Goal: Information Seeking & Learning: Learn about a topic

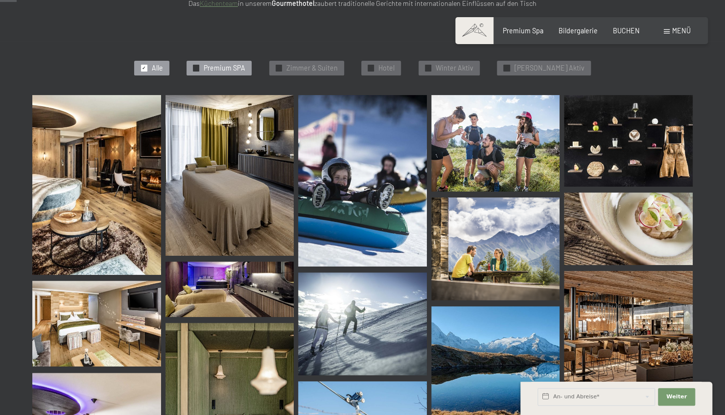
click at [239, 71] on span "Premium SPA" at bounding box center [225, 68] width 42 height 10
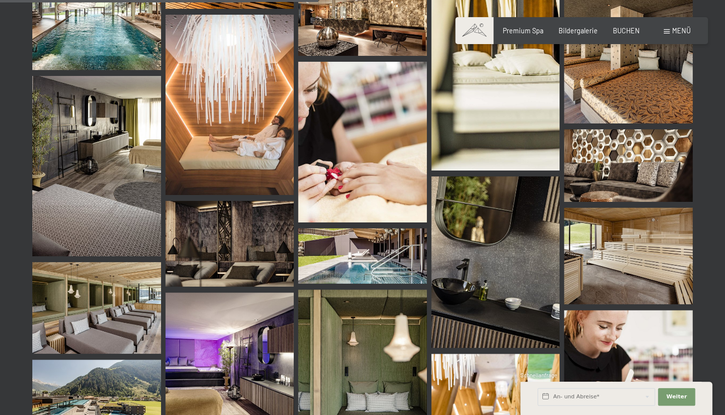
scroll to position [742, 0]
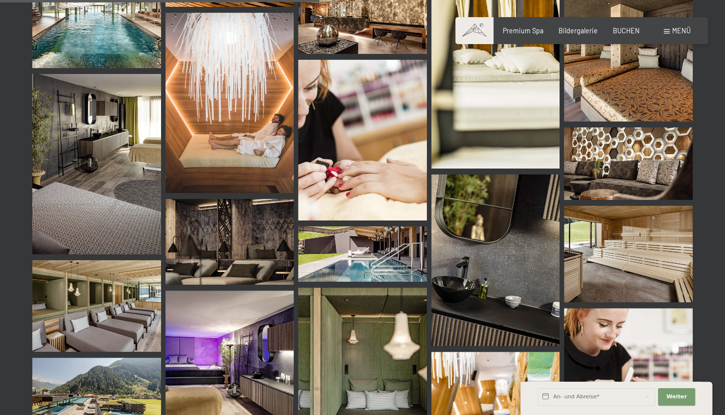
click at [383, 237] on img at bounding box center [362, 253] width 129 height 55
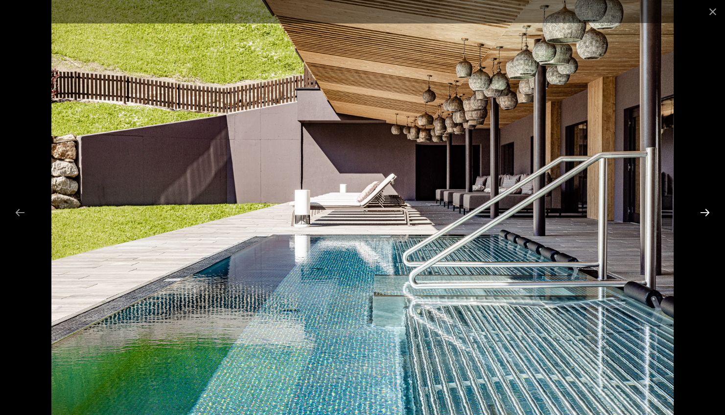
click at [704, 210] on button "Next slide" at bounding box center [705, 212] width 21 height 19
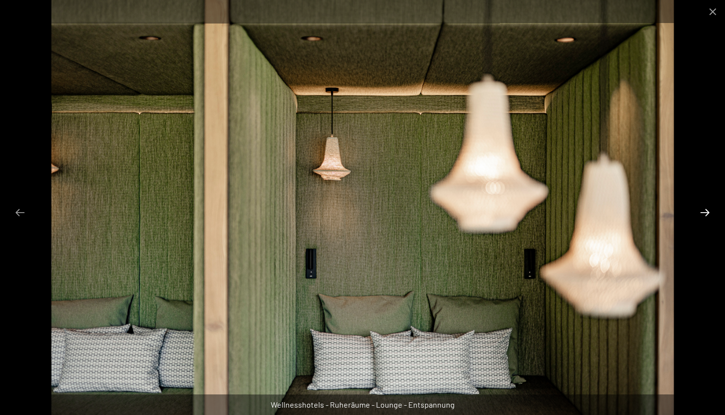
click at [702, 219] on button "Next slide" at bounding box center [705, 212] width 21 height 19
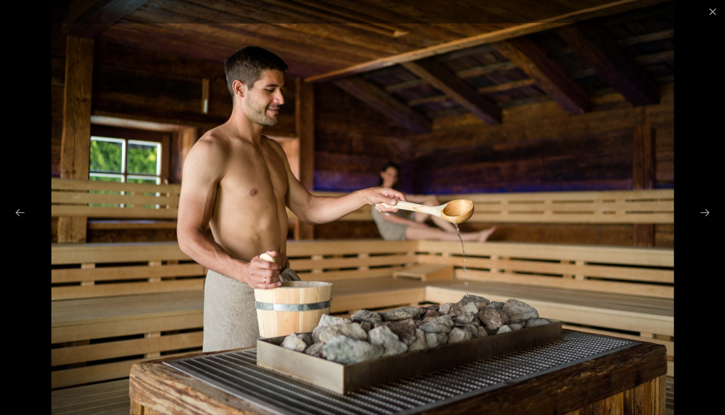
click at [698, 221] on div at bounding box center [362, 207] width 725 height 415
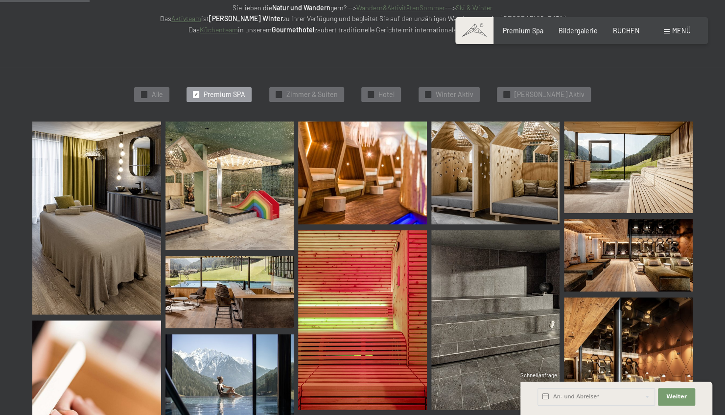
scroll to position [209, 0]
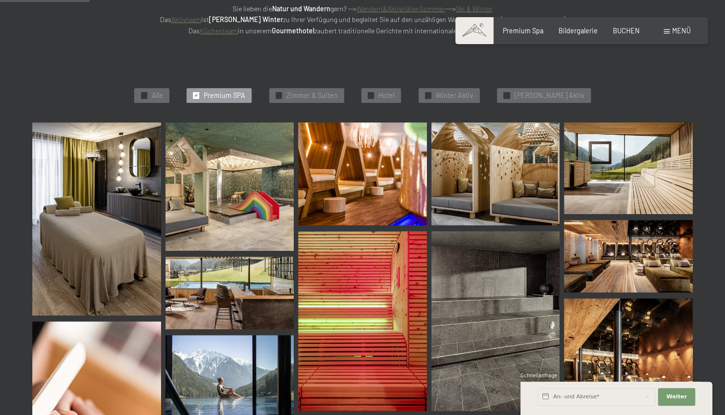
click at [244, 147] on img at bounding box center [229, 186] width 129 height 129
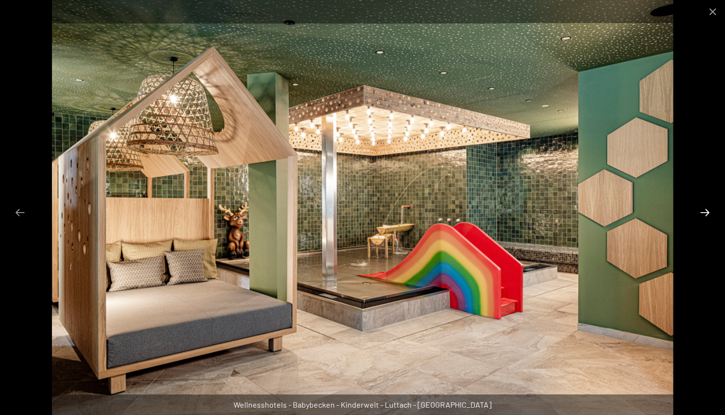
click at [706, 218] on button "Next slide" at bounding box center [705, 212] width 21 height 19
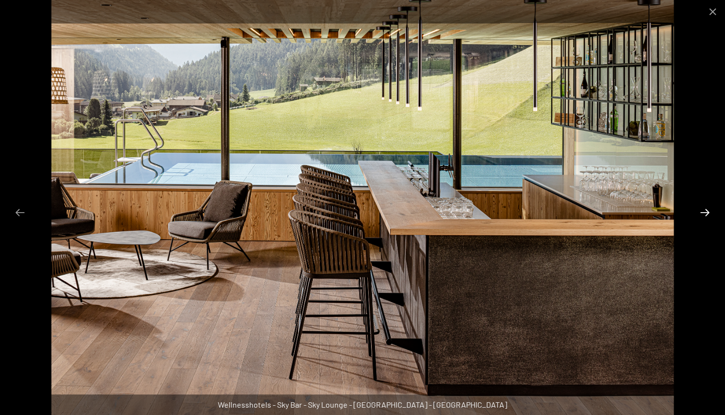
click at [701, 212] on button "Next slide" at bounding box center [705, 212] width 21 height 19
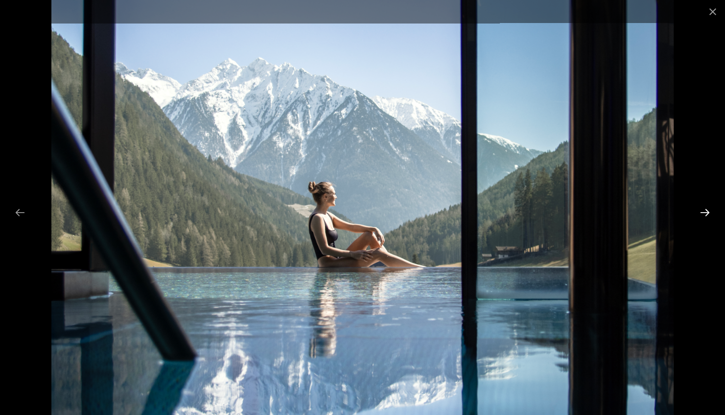
click at [699, 212] on button "Next slide" at bounding box center [705, 212] width 21 height 19
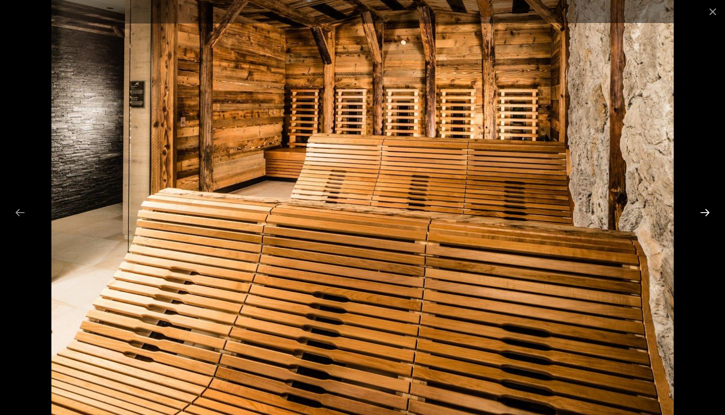
click at [697, 209] on button "Next slide" at bounding box center [705, 212] width 21 height 19
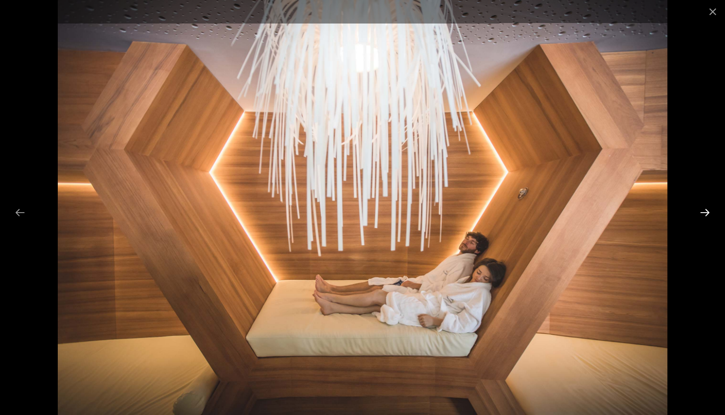
click at [698, 207] on button "Next slide" at bounding box center [705, 212] width 21 height 19
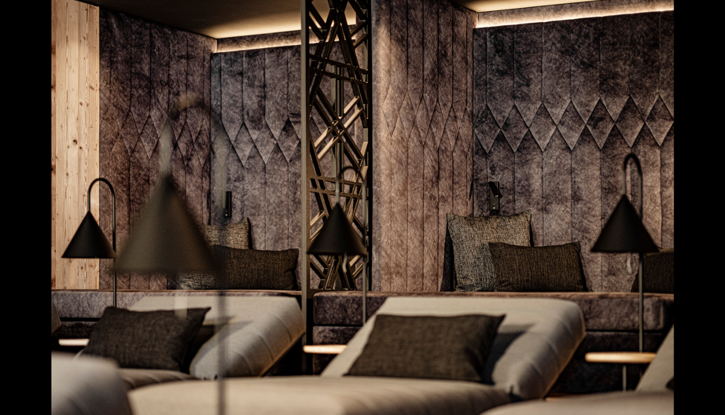
click at [527, 169] on img at bounding box center [362, 207] width 622 height 415
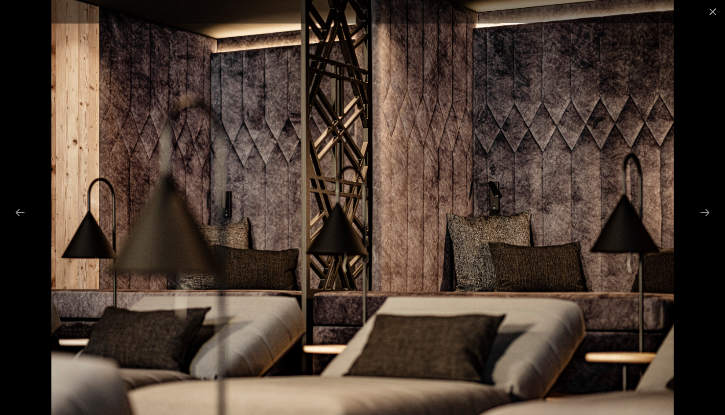
scroll to position [0, 0]
click at [713, 15] on button "Close gallery" at bounding box center [713, 11] width 24 height 23
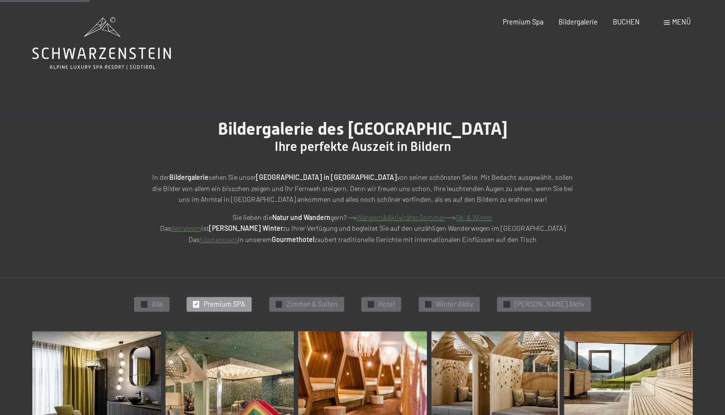
scroll to position [209, 0]
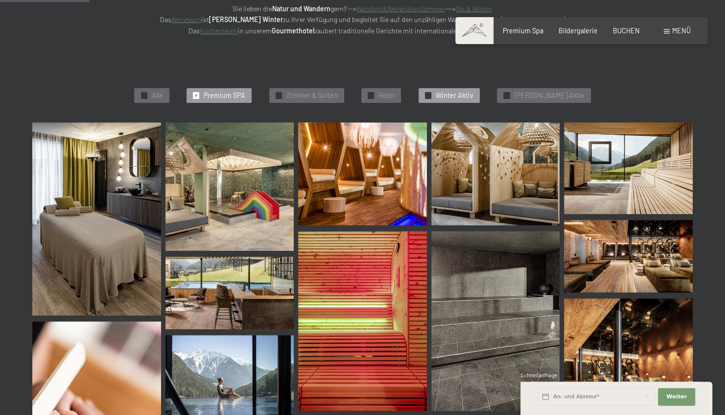
click at [473, 99] on span "Winter Aktiv" at bounding box center [455, 96] width 38 height 10
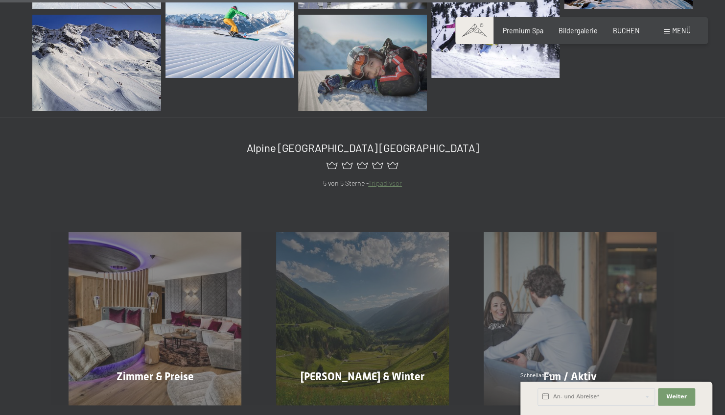
scroll to position [1126, 0]
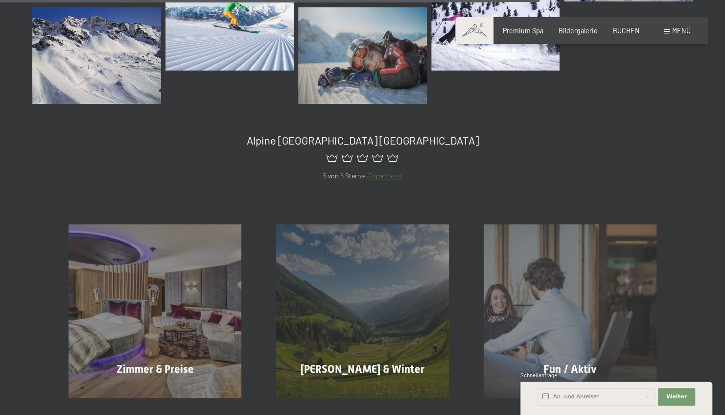
click at [667, 31] on span at bounding box center [667, 31] width 6 height 4
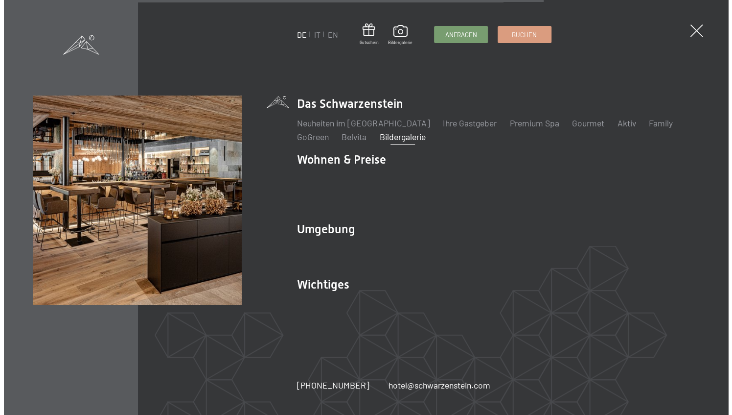
scroll to position [1133, 0]
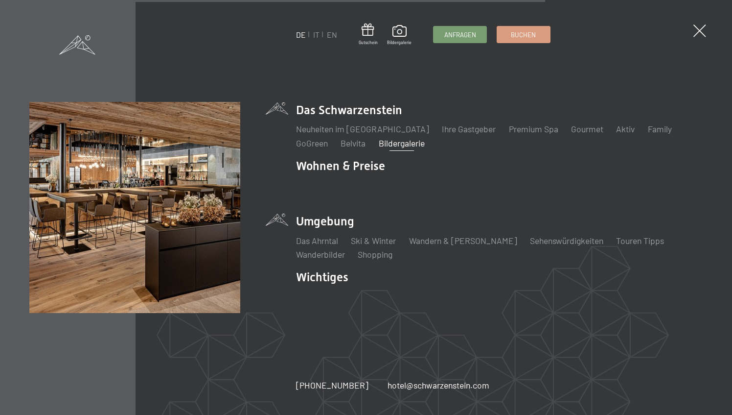
click at [331, 227] on li "Umgebung Das Ahrntal Ski & Winter Skifahren Skischule Wandern & Sommer Wandern …" at bounding box center [499, 236] width 407 height 47
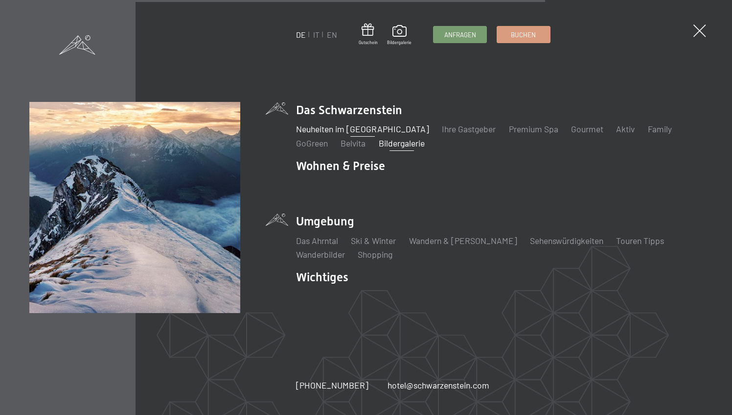
click at [375, 132] on link "Neuheiten im [GEOGRAPHIC_DATA]" at bounding box center [362, 128] width 133 height 11
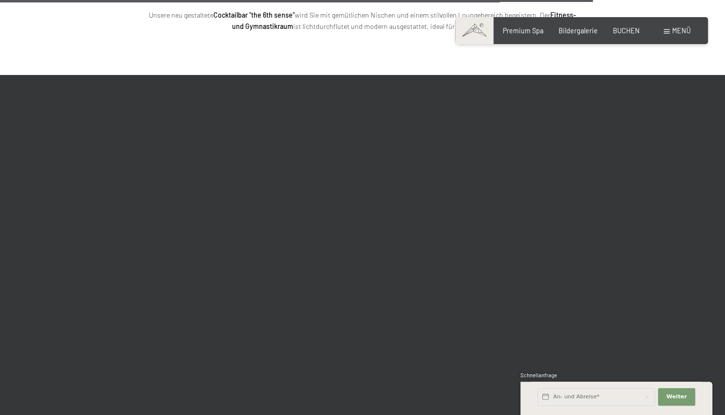
scroll to position [2737, 0]
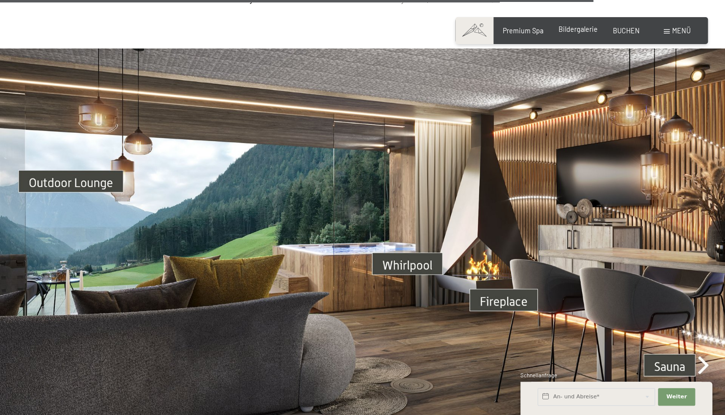
click at [581, 33] on span "Bildergalerie" at bounding box center [578, 29] width 39 height 8
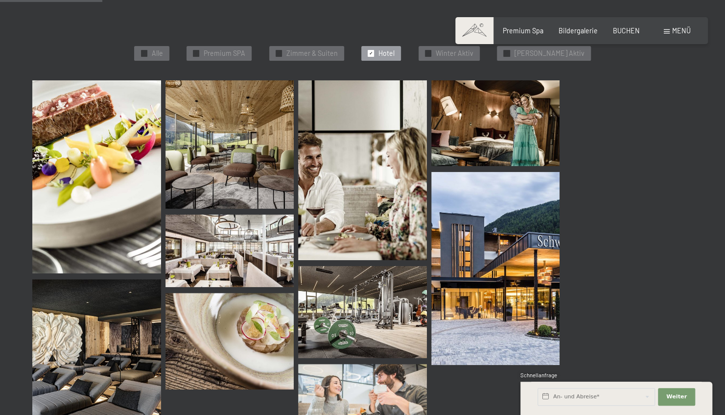
scroll to position [253, 0]
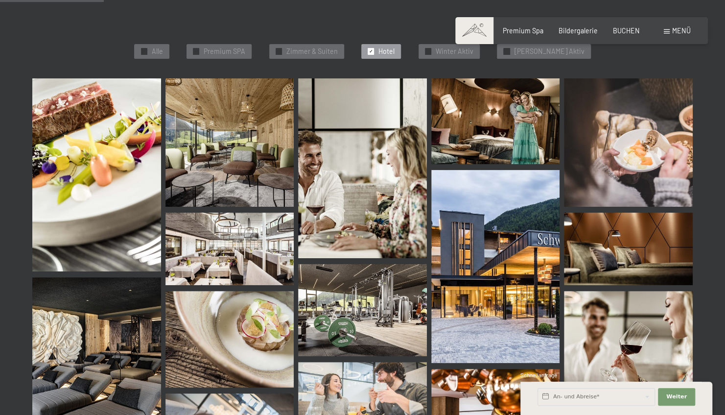
click at [379, 327] on img at bounding box center [362, 310] width 129 height 92
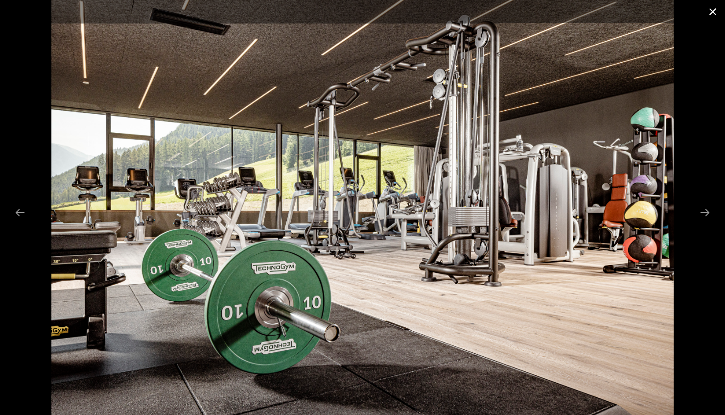
click at [715, 14] on button "Close gallery" at bounding box center [713, 11] width 24 height 23
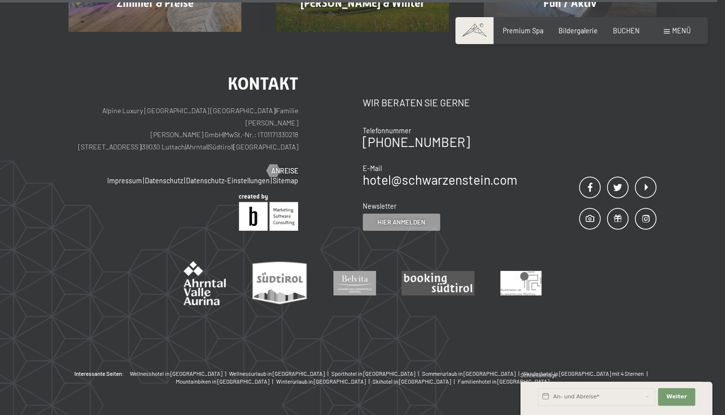
scroll to position [1787, 0]
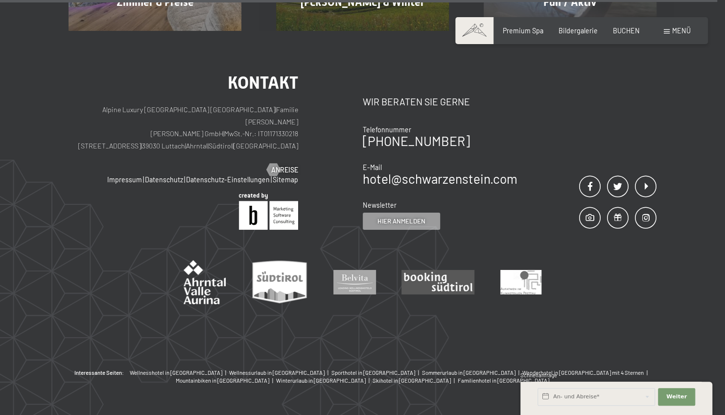
click at [594, 316] on div "Kontakt Alpine Luxury SPA Resort SCHWARZENSTEIN | Familie Zimmerhofer Otmar Zim…" at bounding box center [362, 200] width 725 height 338
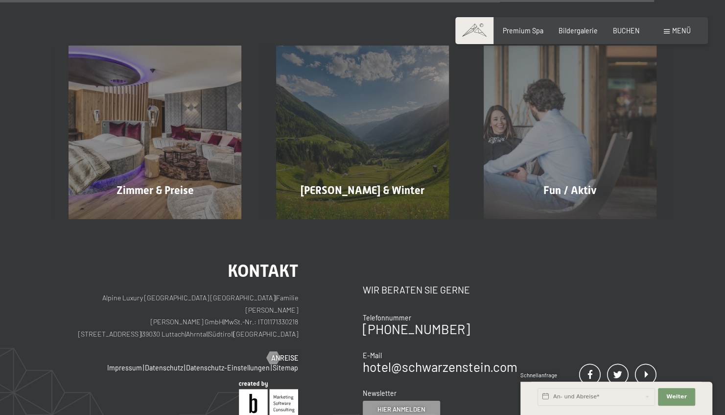
scroll to position [1592, 0]
